Goal: Task Accomplishment & Management: Manage account settings

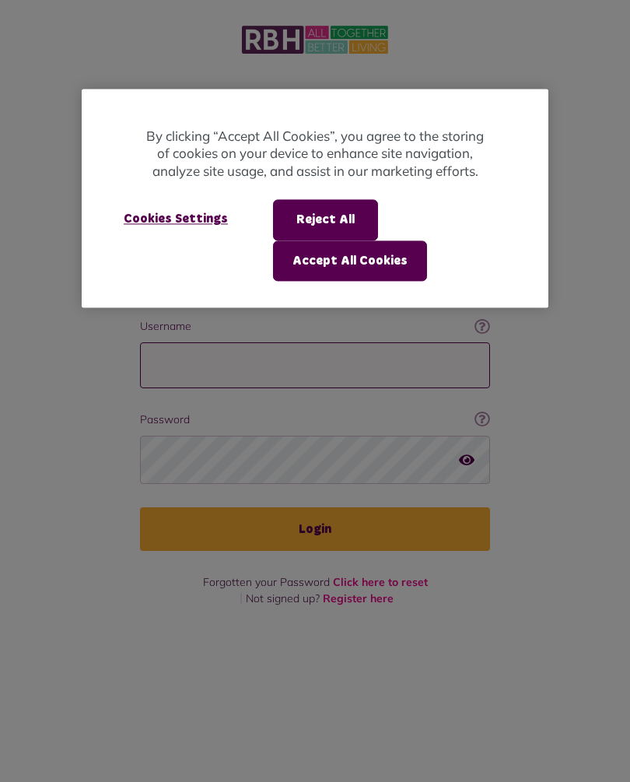
type input "**********"
click at [315, 507] on button "Login" at bounding box center [315, 529] width 350 height 44
click at [345, 510] on div at bounding box center [315, 391] width 630 height 782
click at [333, 505] on div at bounding box center [315, 391] width 630 height 782
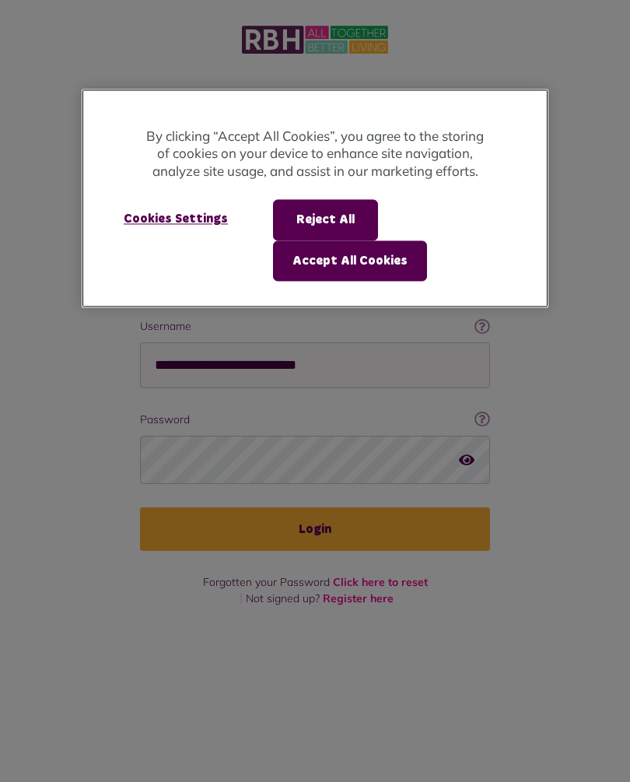
click at [389, 258] on button "Accept All Cookies" at bounding box center [350, 260] width 154 height 40
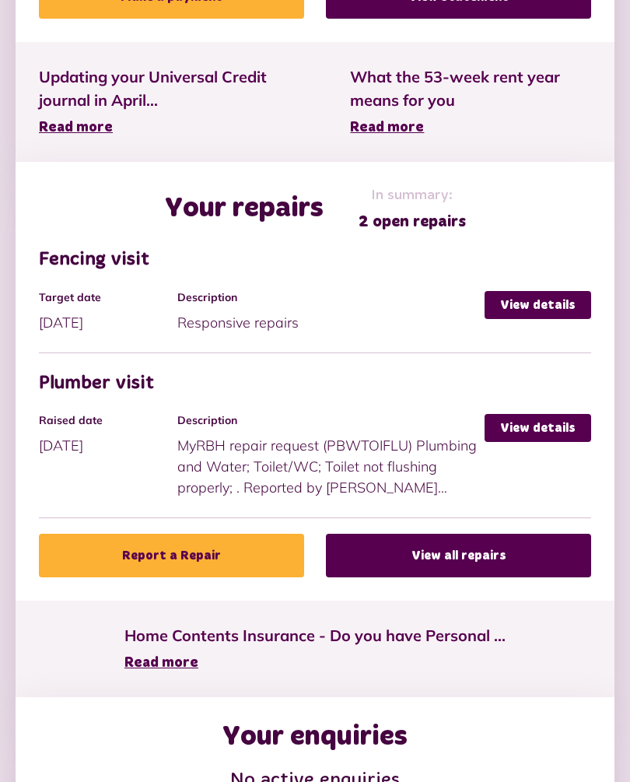
scroll to position [705, 0]
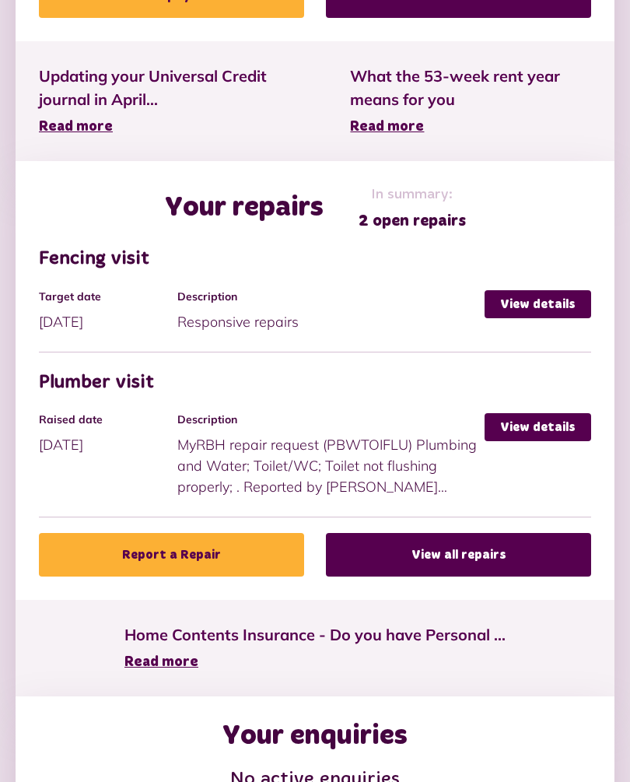
click at [549, 419] on link "View details" at bounding box center [538, 427] width 107 height 28
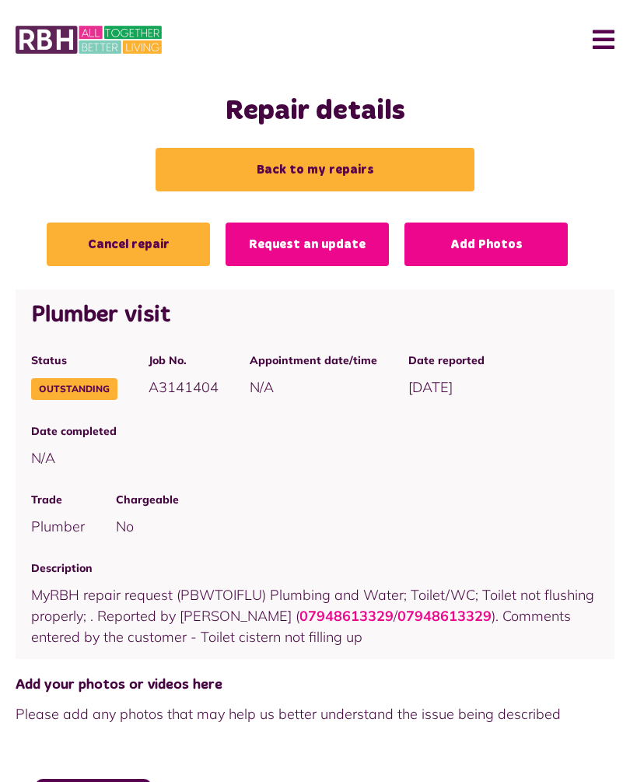
click at [142, 245] on link "Cancel repair" at bounding box center [128, 245] width 163 height 44
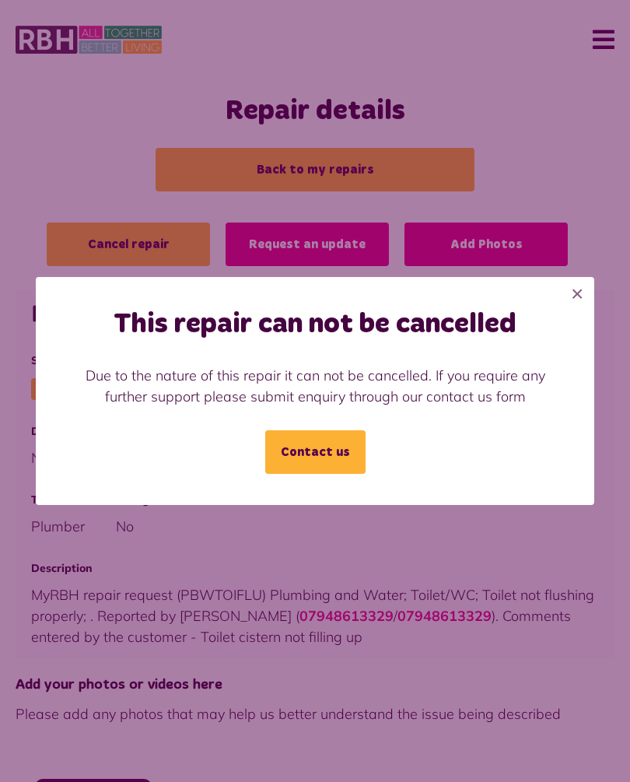
click at [335, 452] on link "Contact us" at bounding box center [315, 452] width 100 height 44
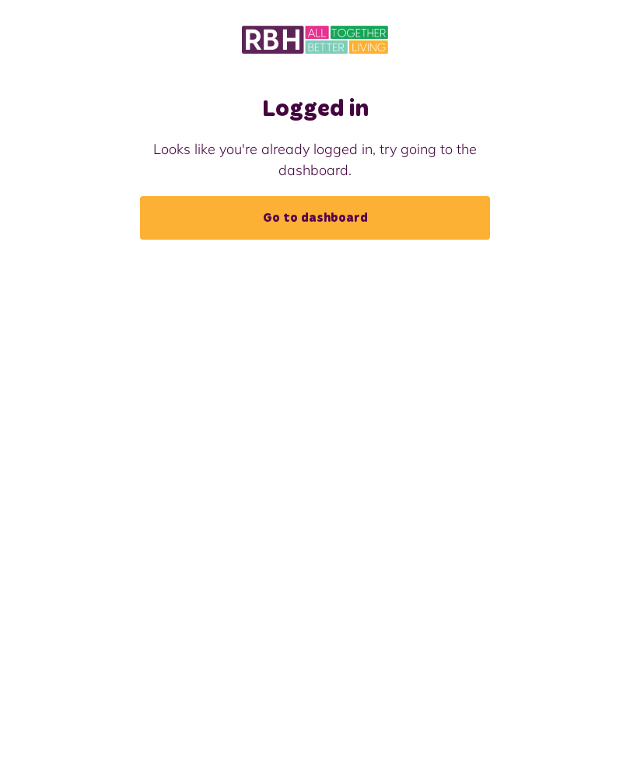
click at [329, 219] on link "Go to dashboard" at bounding box center [315, 218] width 350 height 44
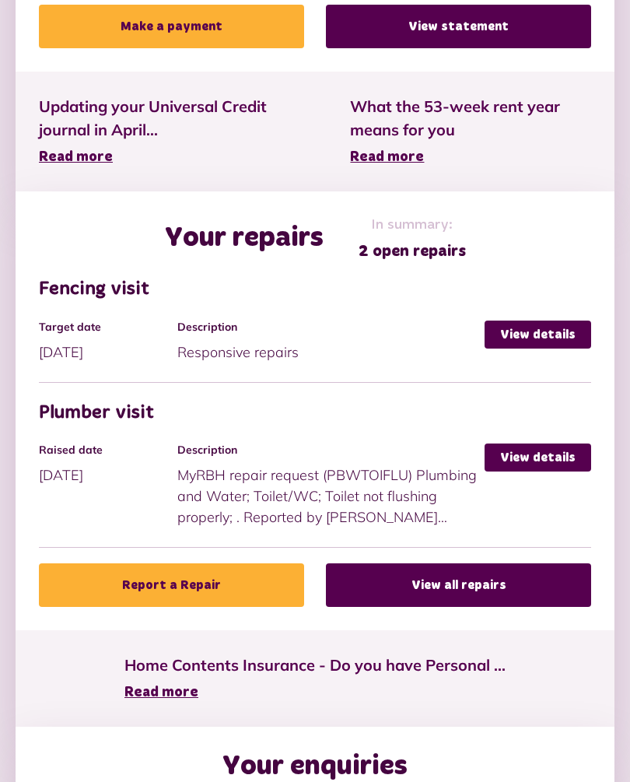
scroll to position [672, 0]
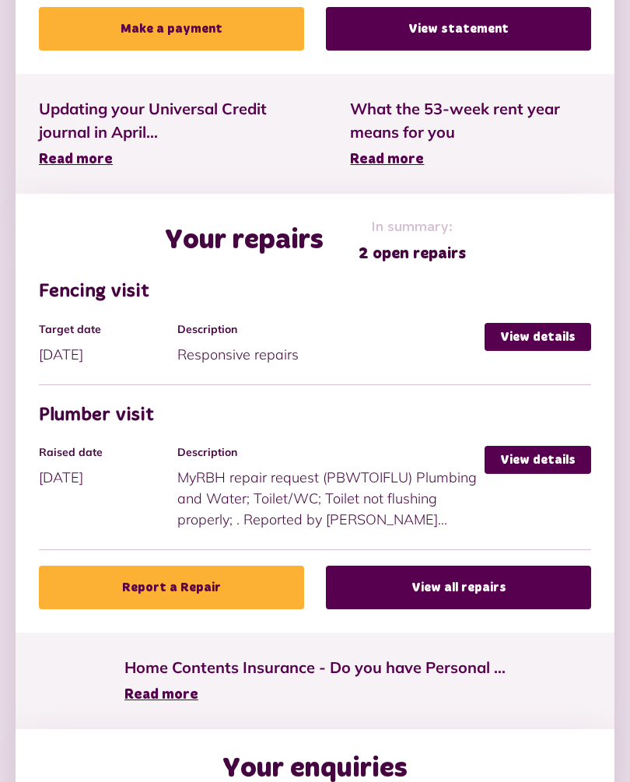
click at [537, 456] on link "View details" at bounding box center [538, 460] width 107 height 28
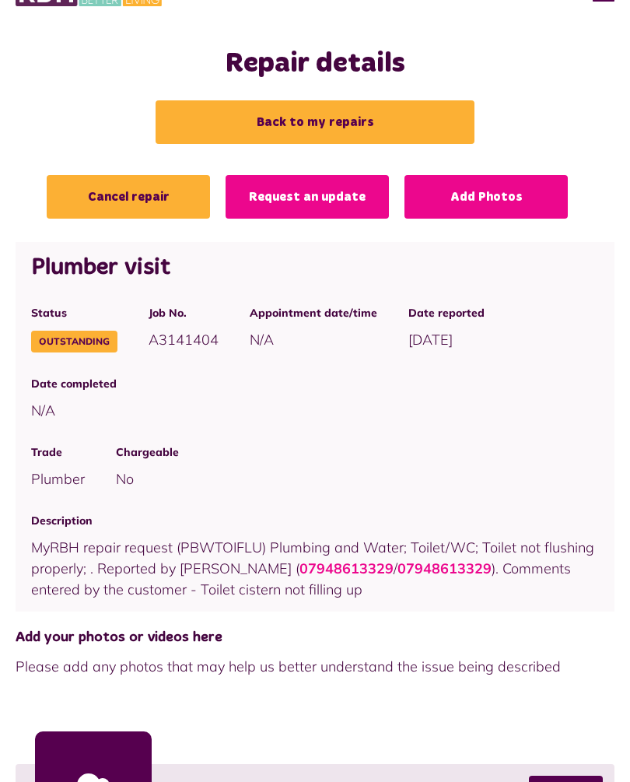
scroll to position [53, 0]
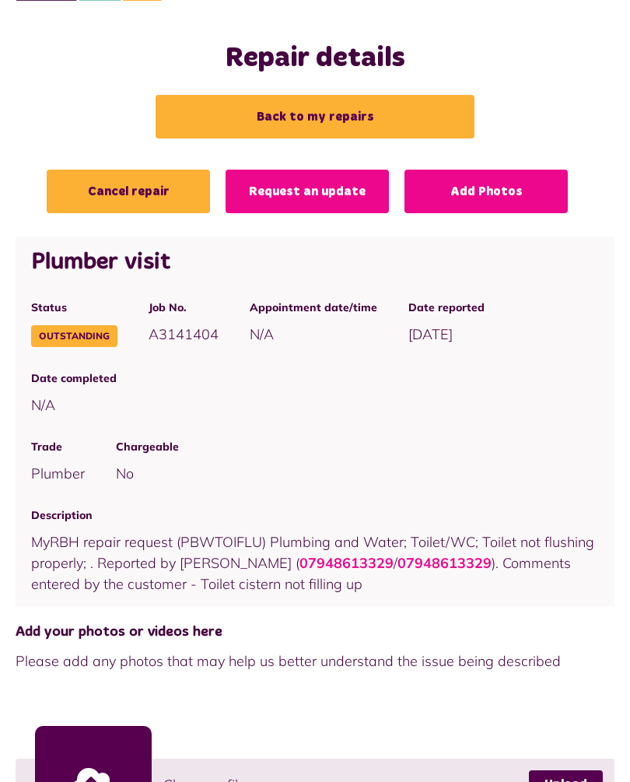
click at [305, 189] on link "Request an update" at bounding box center [307, 192] width 163 height 44
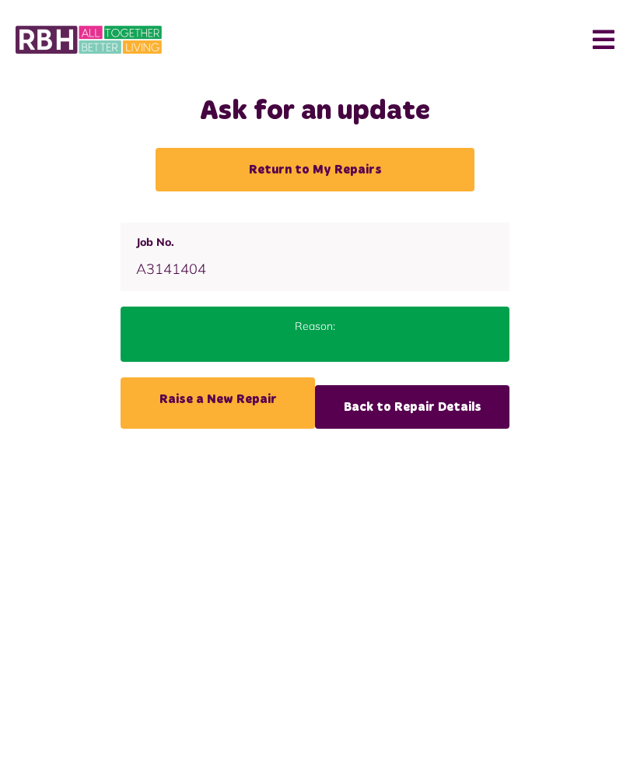
click at [318, 337] on div "Reason:" at bounding box center [315, 334] width 389 height 55
click at [321, 320] on p "Reason:" at bounding box center [315, 326] width 358 height 16
click at [335, 332] on p "Reason:" at bounding box center [315, 326] width 358 height 16
click at [333, 332] on p "Reason:" at bounding box center [315, 326] width 358 height 16
click at [335, 325] on p "Reason:" at bounding box center [315, 326] width 358 height 16
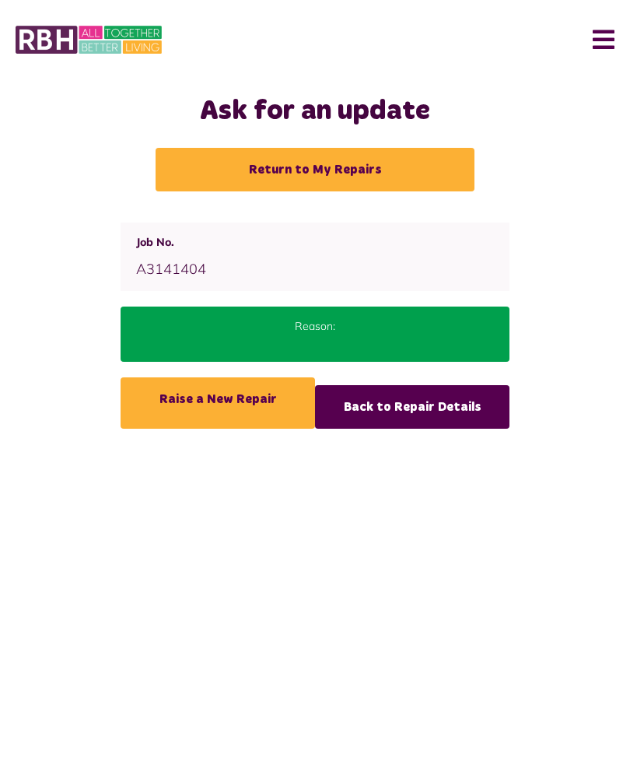
click at [336, 323] on p "Reason:" at bounding box center [315, 326] width 358 height 16
click at [331, 324] on p "Reason:" at bounding box center [315, 326] width 358 height 16
click at [322, 328] on p "Reason:" at bounding box center [315, 326] width 358 height 16
click at [321, 332] on p "Reason:" at bounding box center [315, 326] width 358 height 16
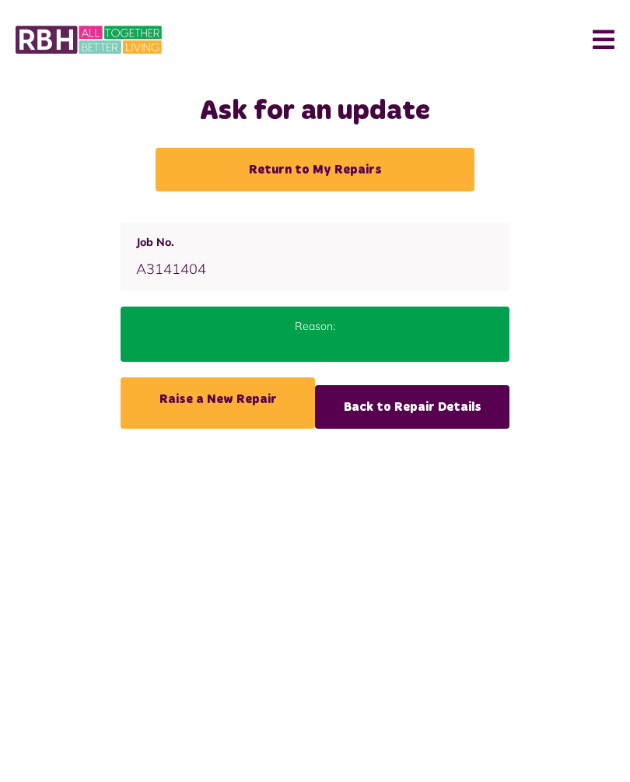
click at [200, 267] on span "A3141404" at bounding box center [171, 269] width 70 height 18
click at [335, 328] on p "Reason:" at bounding box center [315, 326] width 358 height 16
click at [331, 333] on p "Reason:" at bounding box center [315, 326] width 358 height 16
click at [327, 334] on p "Reason:" at bounding box center [315, 326] width 358 height 16
click at [335, 330] on p "Reason:" at bounding box center [315, 326] width 358 height 16
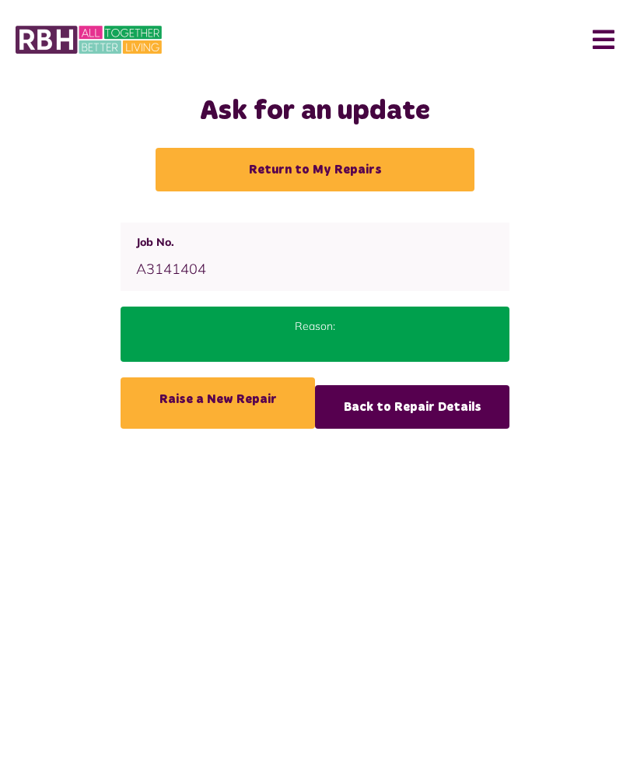
click at [341, 329] on p "Reason:" at bounding box center [315, 326] width 358 height 16
click at [342, 335] on div "Reason:" at bounding box center [315, 334] width 389 height 55
click at [347, 331] on p "Reason:" at bounding box center [315, 326] width 358 height 16
click at [351, 328] on p "Reason:" at bounding box center [315, 326] width 358 height 16
click at [353, 326] on p "Reason:" at bounding box center [315, 326] width 358 height 16
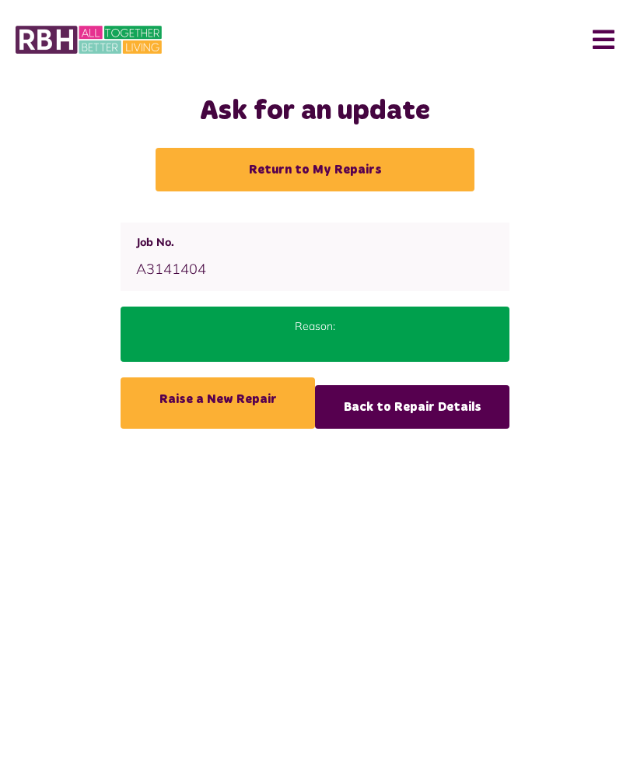
click at [355, 327] on p "Reason:" at bounding box center [315, 326] width 358 height 16
click at [359, 324] on p "Reason:" at bounding box center [315, 326] width 358 height 16
click at [365, 330] on p "Reason:" at bounding box center [315, 326] width 358 height 16
click at [342, 331] on p "Reason:" at bounding box center [315, 326] width 358 height 16
click at [335, 317] on div "Reason:" at bounding box center [315, 334] width 389 height 55
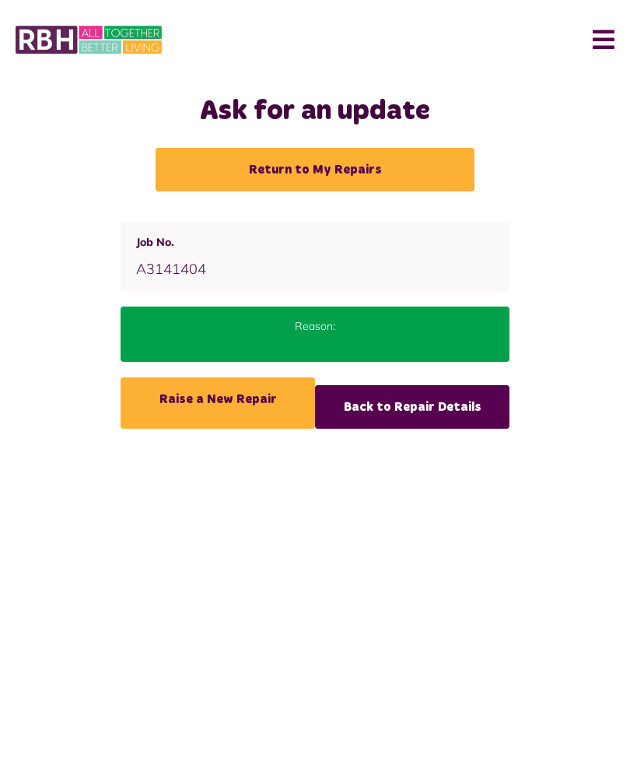
click at [358, 167] on link "Return to My Repairs" at bounding box center [315, 170] width 319 height 44
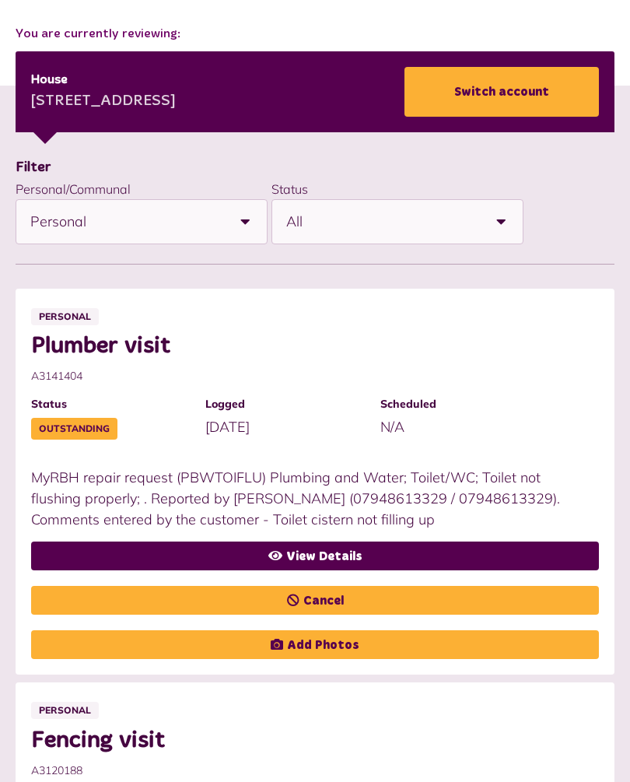
scroll to position [214, 0]
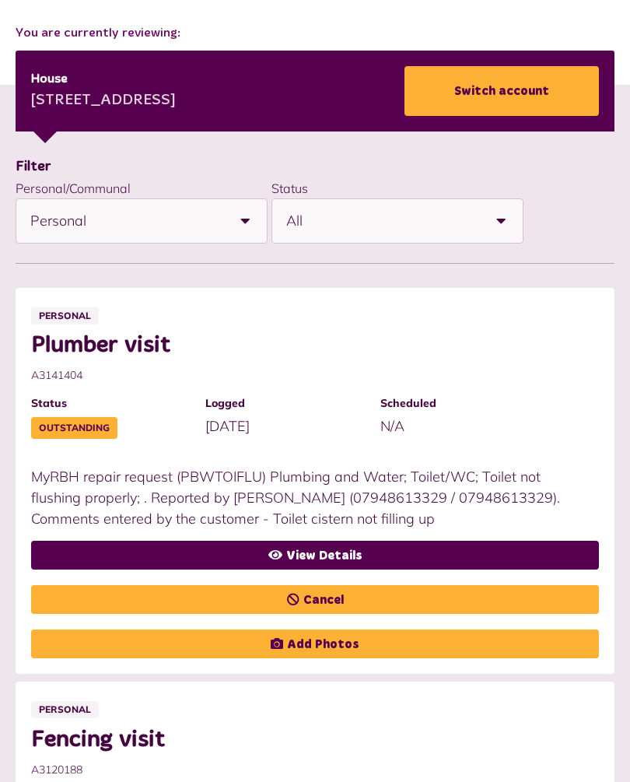
click at [332, 594] on link "Cancel" at bounding box center [315, 599] width 568 height 29
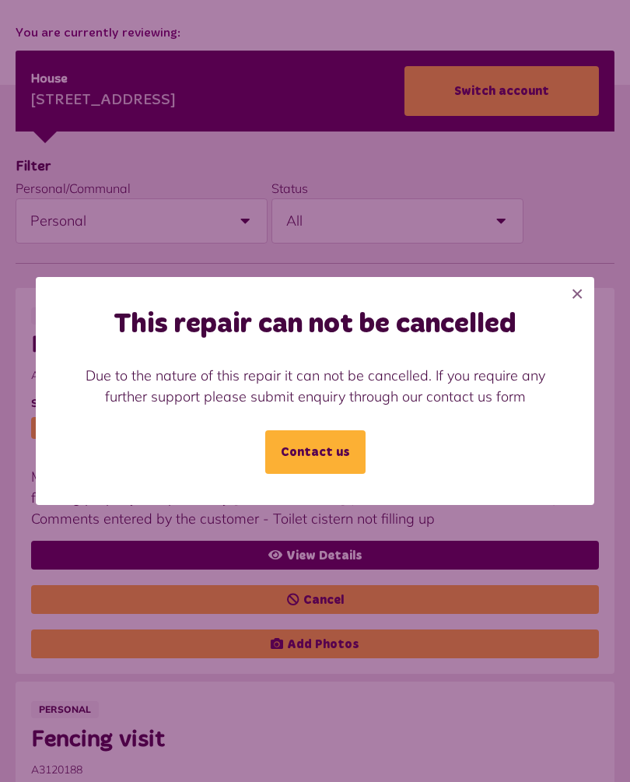
click at [335, 467] on link "Contact us" at bounding box center [315, 452] width 100 height 44
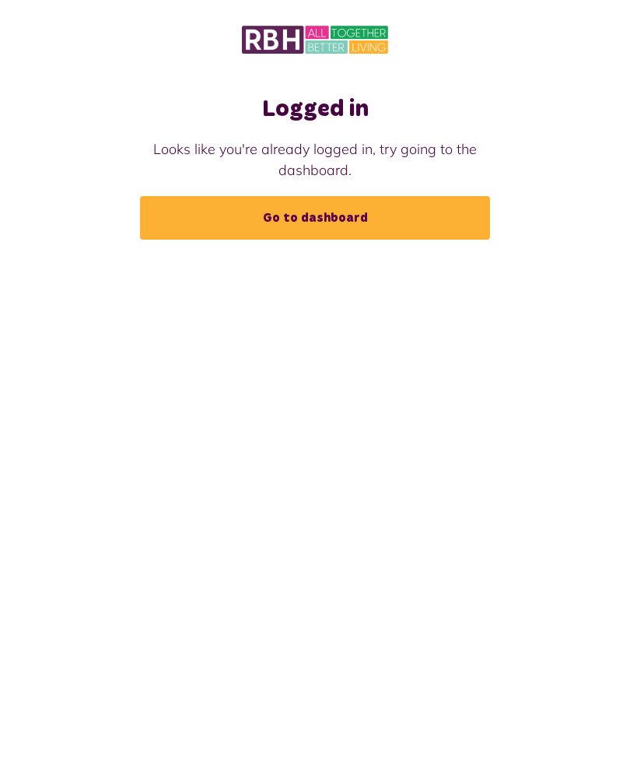
click at [336, 214] on link "Go to dashboard" at bounding box center [315, 218] width 350 height 44
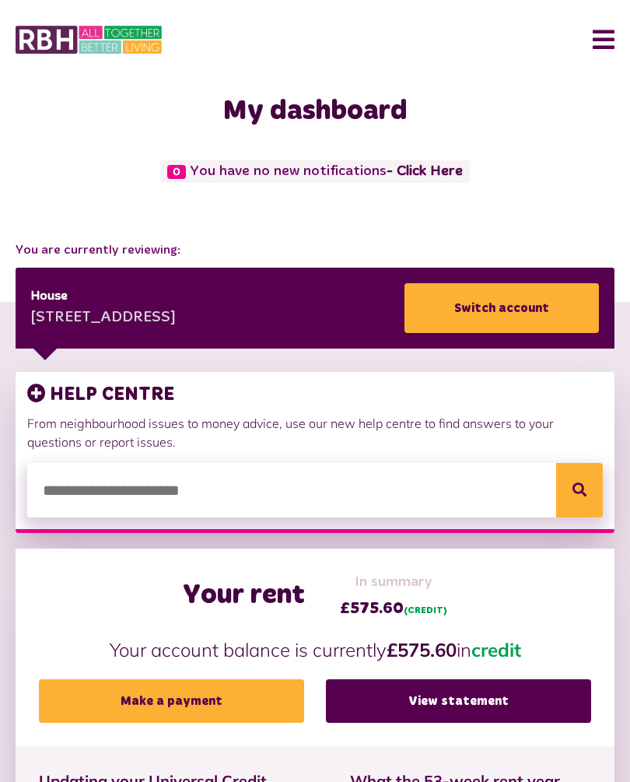
click at [612, 28] on button "Menu" at bounding box center [597, 40] width 33 height 48
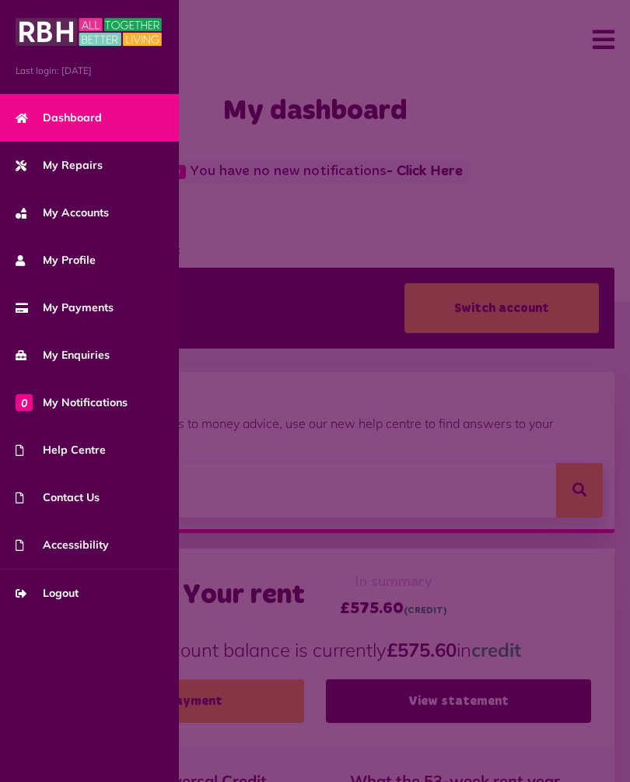
click at [69, 597] on span "Logout" at bounding box center [47, 593] width 63 height 16
